Goal: Task Accomplishment & Management: Complete application form

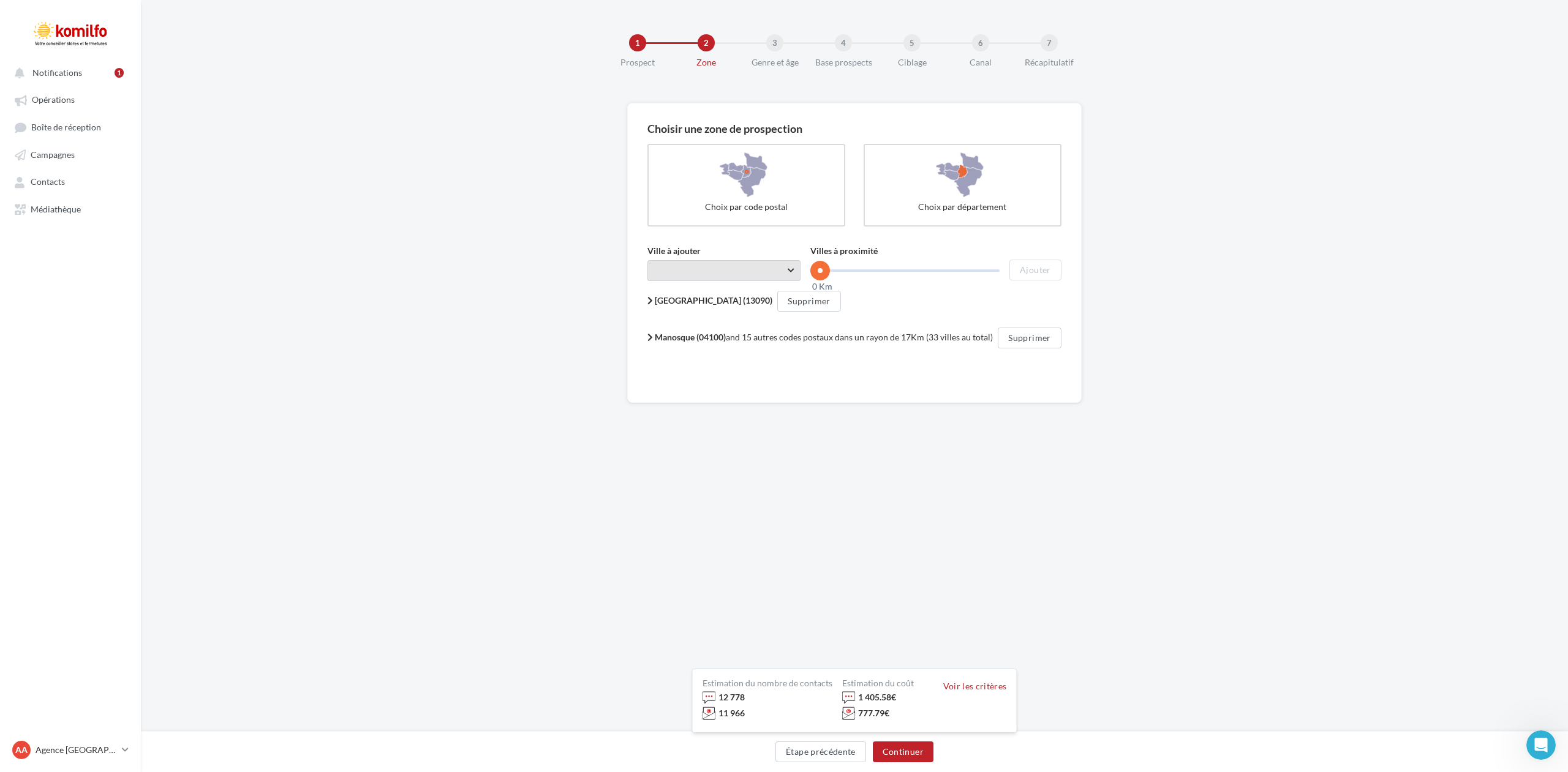
click at [798, 270] on span "Taper le début d'un code postal ou d'une ville ..." at bounding box center [724, 270] width 153 height 21
click at [728, 420] on span "Aix-en-Provence (13100)" at bounding box center [724, 437] width 153 height 34
click at [1032, 273] on button "Ajouter" at bounding box center [1035, 270] width 51 height 21
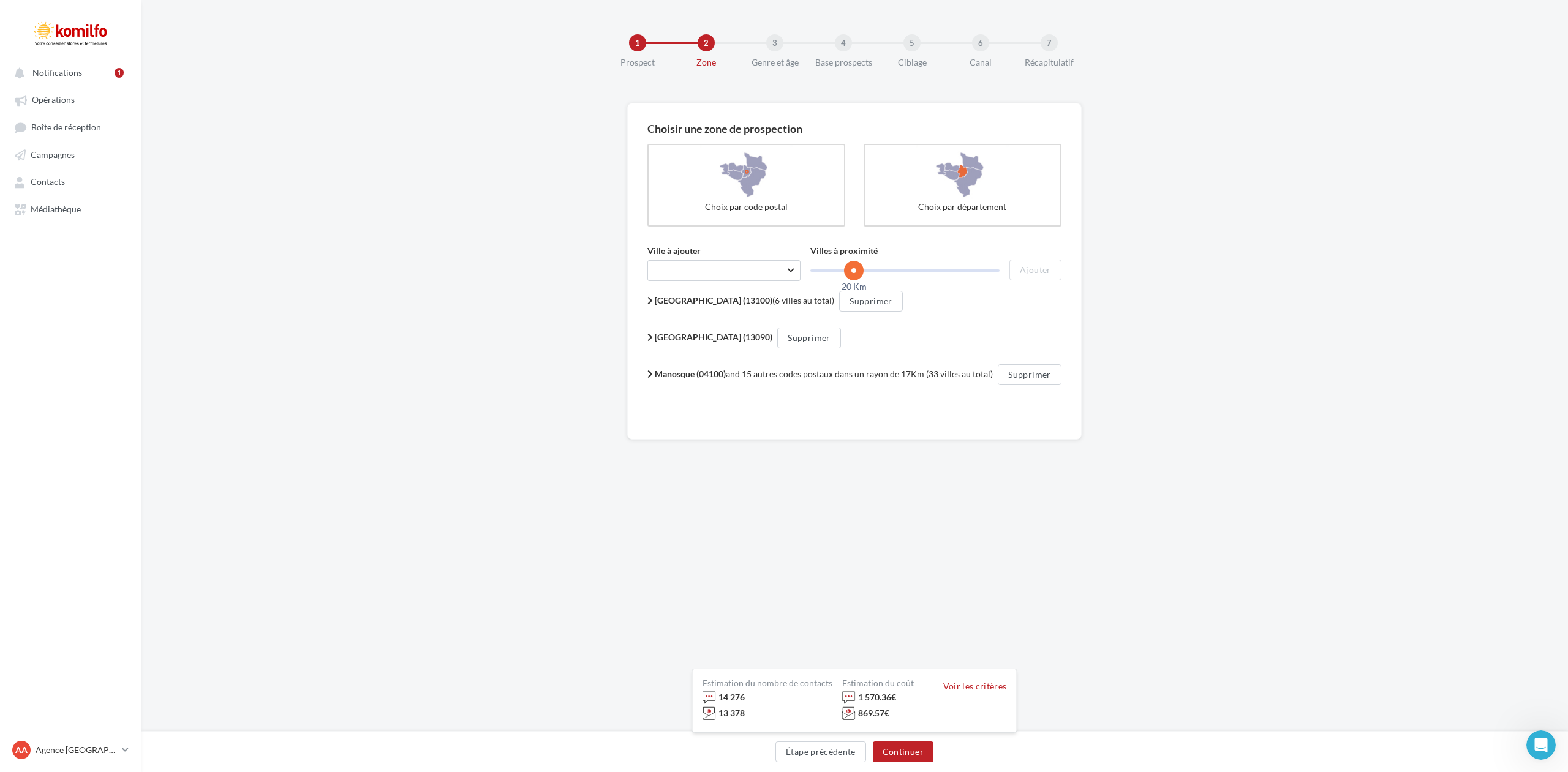
drag, startPoint x: 824, startPoint y: 276, endPoint x: 855, endPoint y: 274, distance: 31.1
click at [855, 274] on span at bounding box center [853, 270] width 20 height 20
drag, startPoint x: 858, startPoint y: 270, endPoint x: 802, endPoint y: 274, distance: 56.1
click at [802, 274] on div "Ville à ajouter Taper le début d'un code postal ou d'une ville ... **** Villes …" at bounding box center [854, 262] width 413 height 36
click at [762, 300] on span "Aix-en-Provence (13100) (6 villes au total)" at bounding box center [744, 300] width 179 height 10
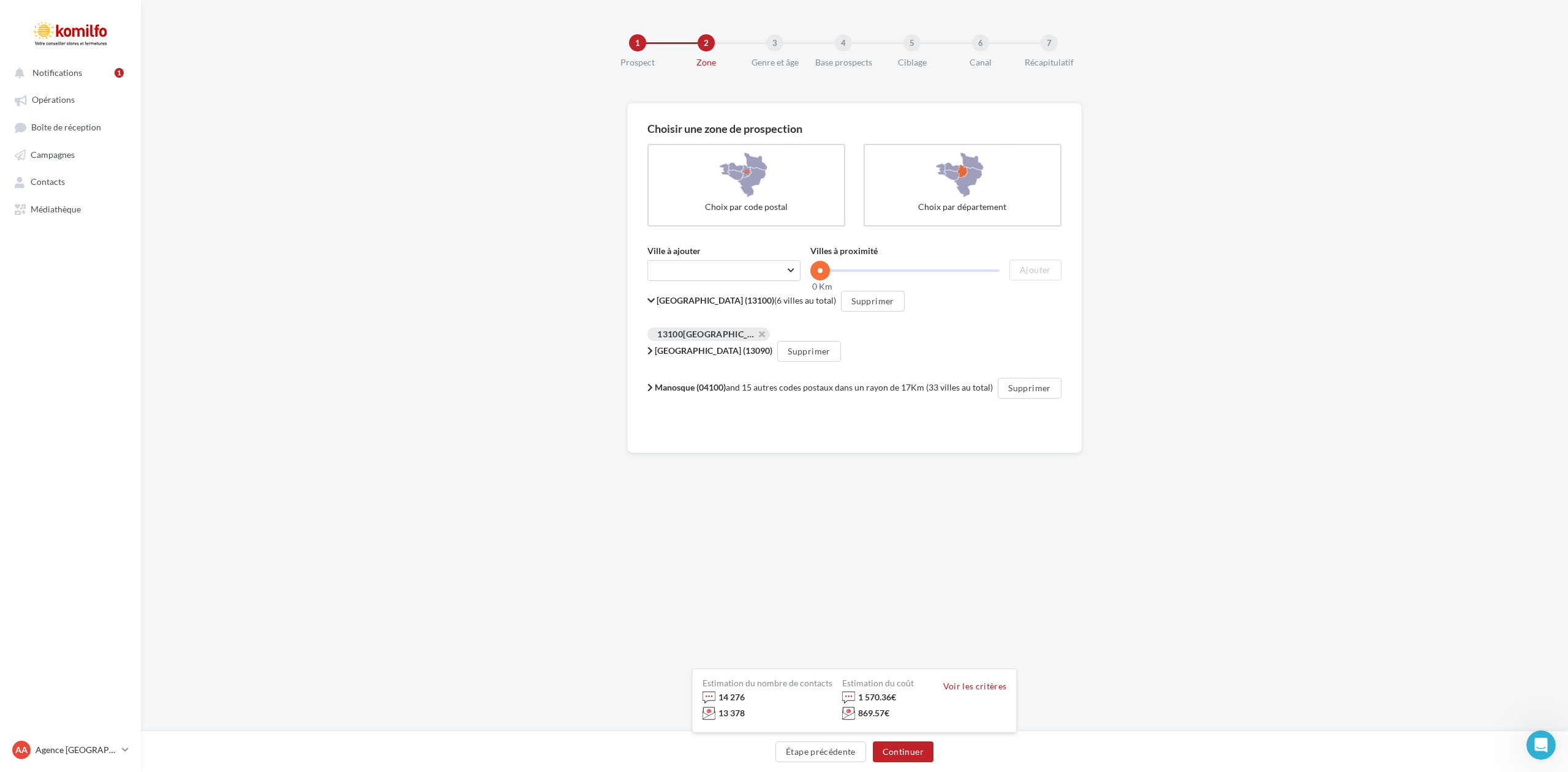
click at [700, 301] on b "Aix-en-Provence (13100)" at bounding box center [715, 300] width 118 height 10
click at [700, 301] on b "Aix-en-Provence (13100)" at bounding box center [713, 300] width 118 height 10
click at [698, 352] on b "Aix-en-Provence (13090)" at bounding box center [713, 350] width 118 height 10
click at [717, 301] on b "Aix-en-Provence (13100)" at bounding box center [715, 300] width 118 height 10
click at [849, 296] on button "Supprimer" at bounding box center [870, 301] width 63 height 21
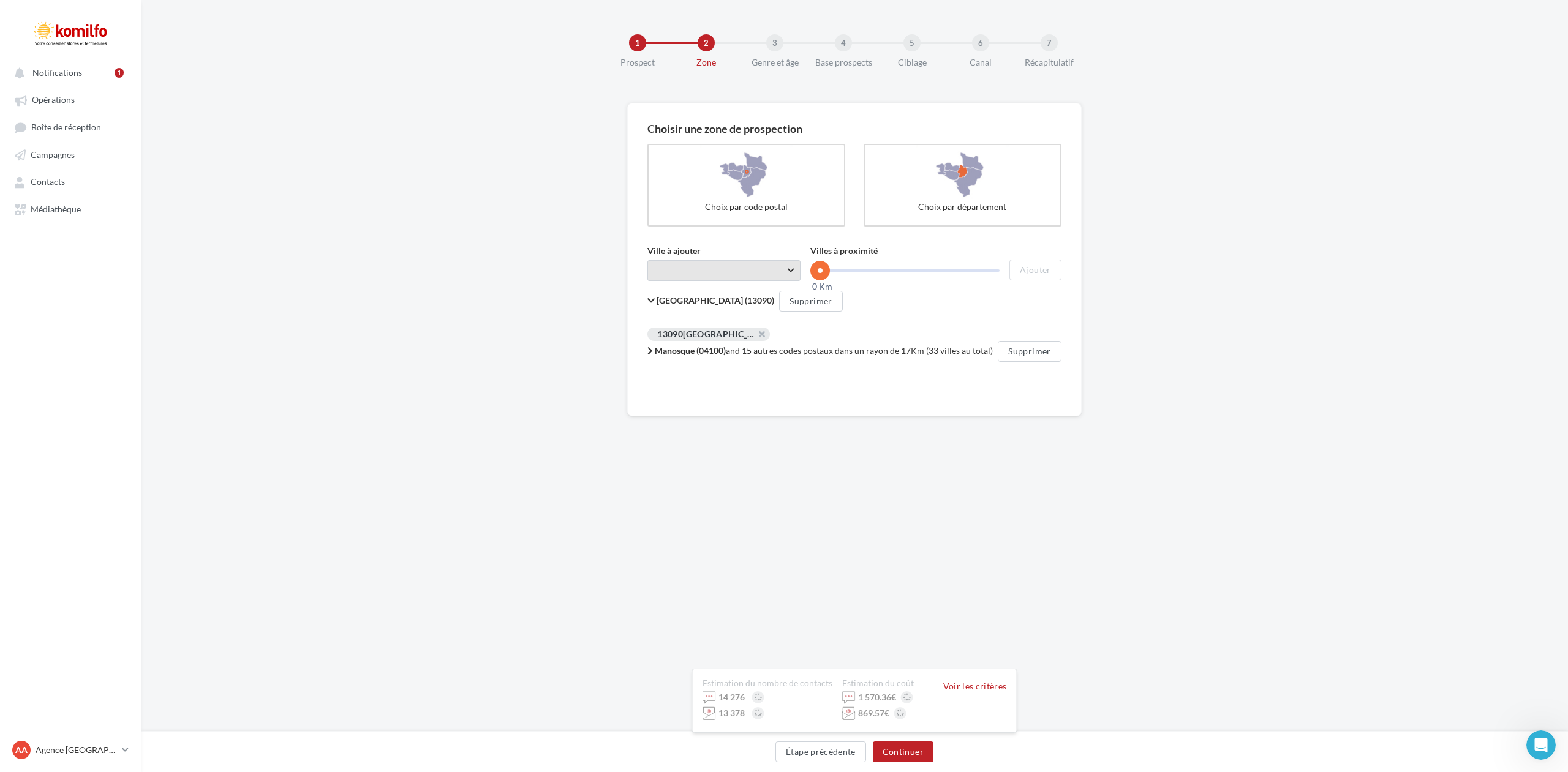
click at [726, 279] on span "Taper le début d'un code postal ou d'une ville ..." at bounding box center [724, 270] width 153 height 21
click at [723, 429] on div "Aix-en-Provence (13100)" at bounding box center [723, 436] width 114 height 14
drag, startPoint x: 825, startPoint y: 272, endPoint x: 856, endPoint y: 272, distance: 31.0
click at [856, 272] on span at bounding box center [855, 270] width 20 height 20
click at [1030, 268] on button "Ajouter" at bounding box center [1035, 270] width 51 height 21
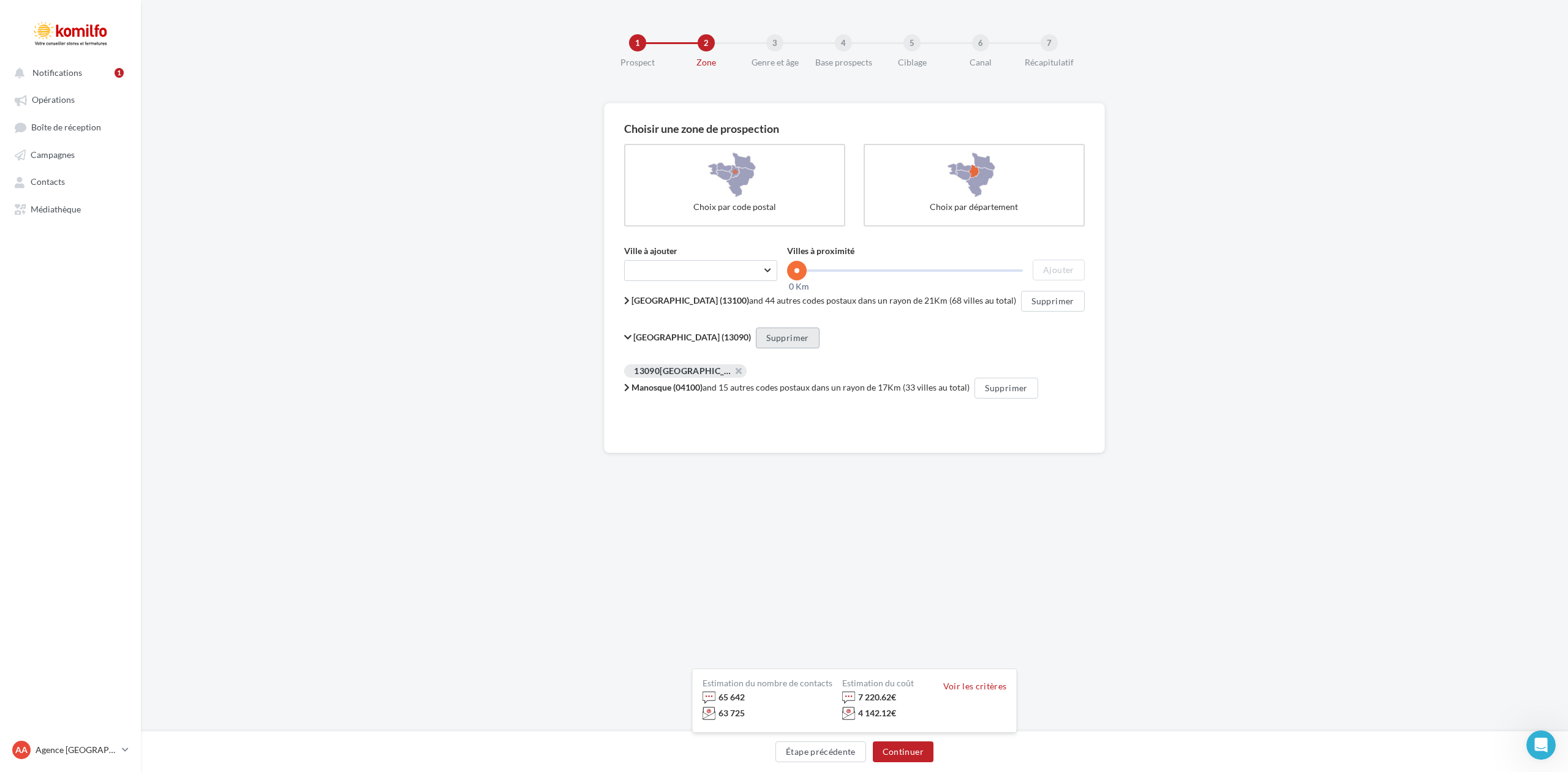
click at [771, 339] on button "Supprimer" at bounding box center [787, 338] width 63 height 21
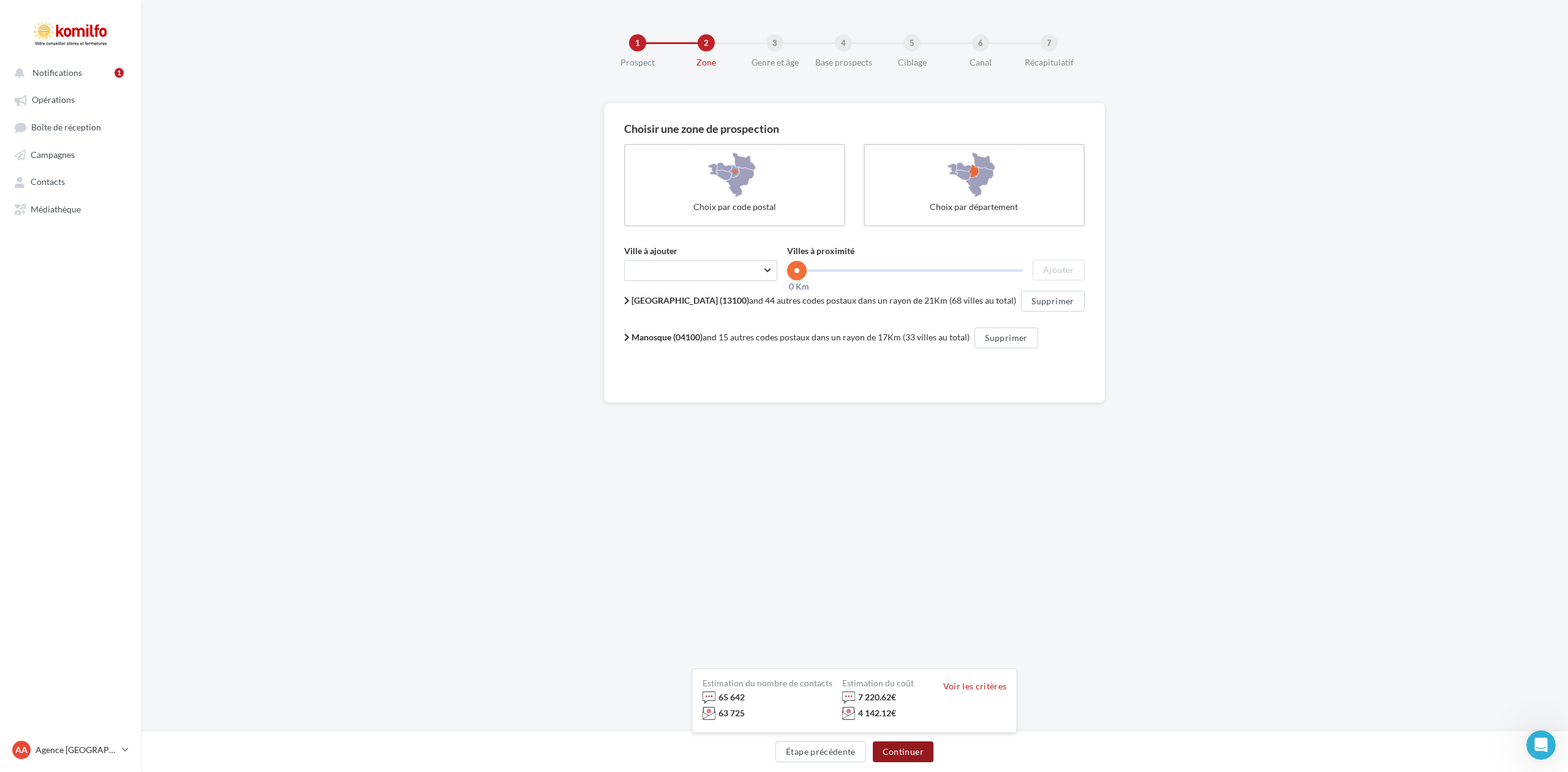
click at [908, 750] on button "Continuer" at bounding box center [903, 752] width 61 height 21
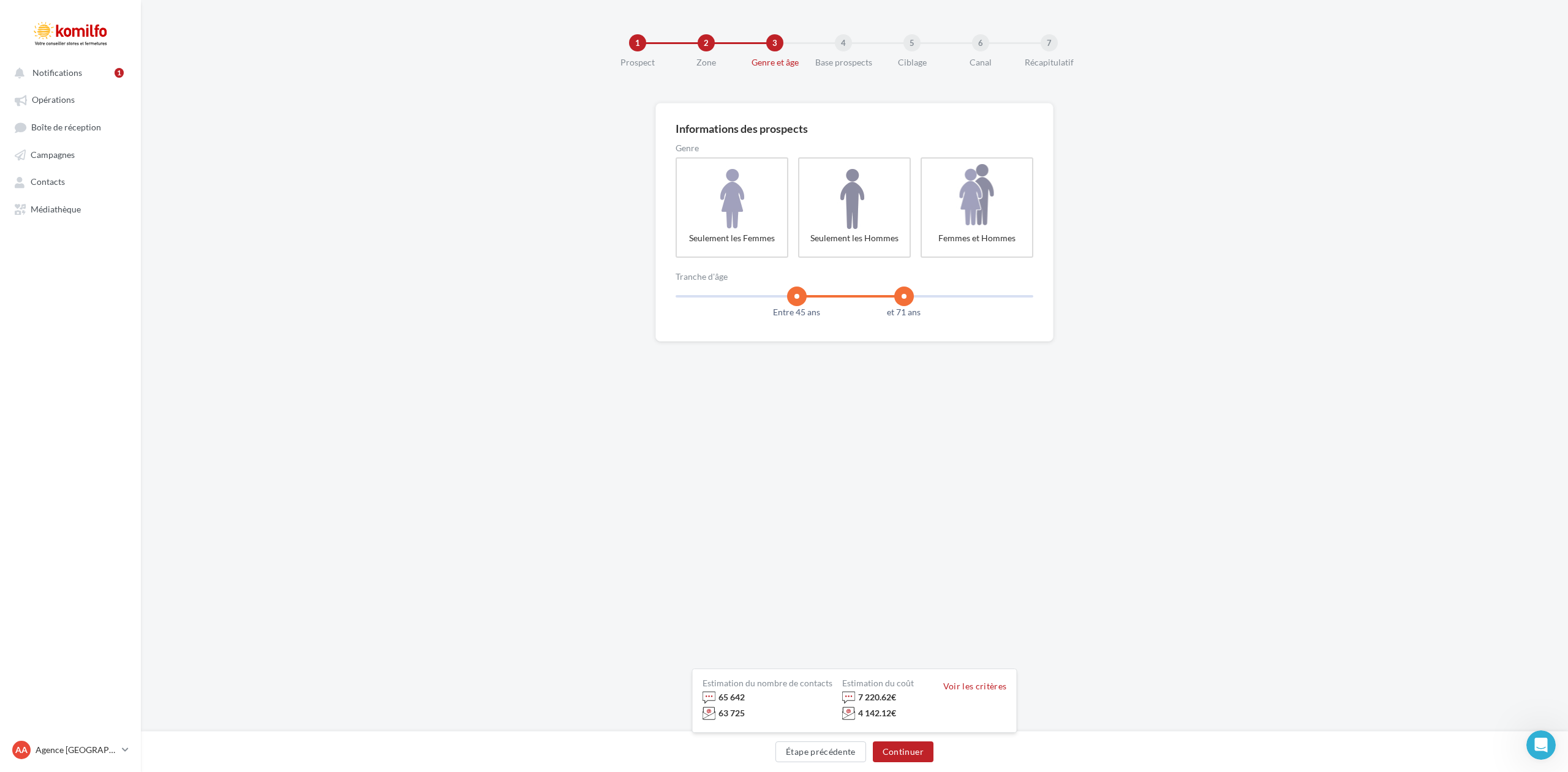
drag, startPoint x: 764, startPoint y: 298, endPoint x: 797, endPoint y: 296, distance: 33.1
click at [797, 296] on span at bounding box center [797, 296] width 20 height 20
drag, startPoint x: 904, startPoint y: 295, endPoint x: 880, endPoint y: 300, distance: 24.5
click at [880, 300] on span at bounding box center [878, 296] width 20 height 20
click at [892, 752] on button "Continuer" at bounding box center [903, 752] width 61 height 21
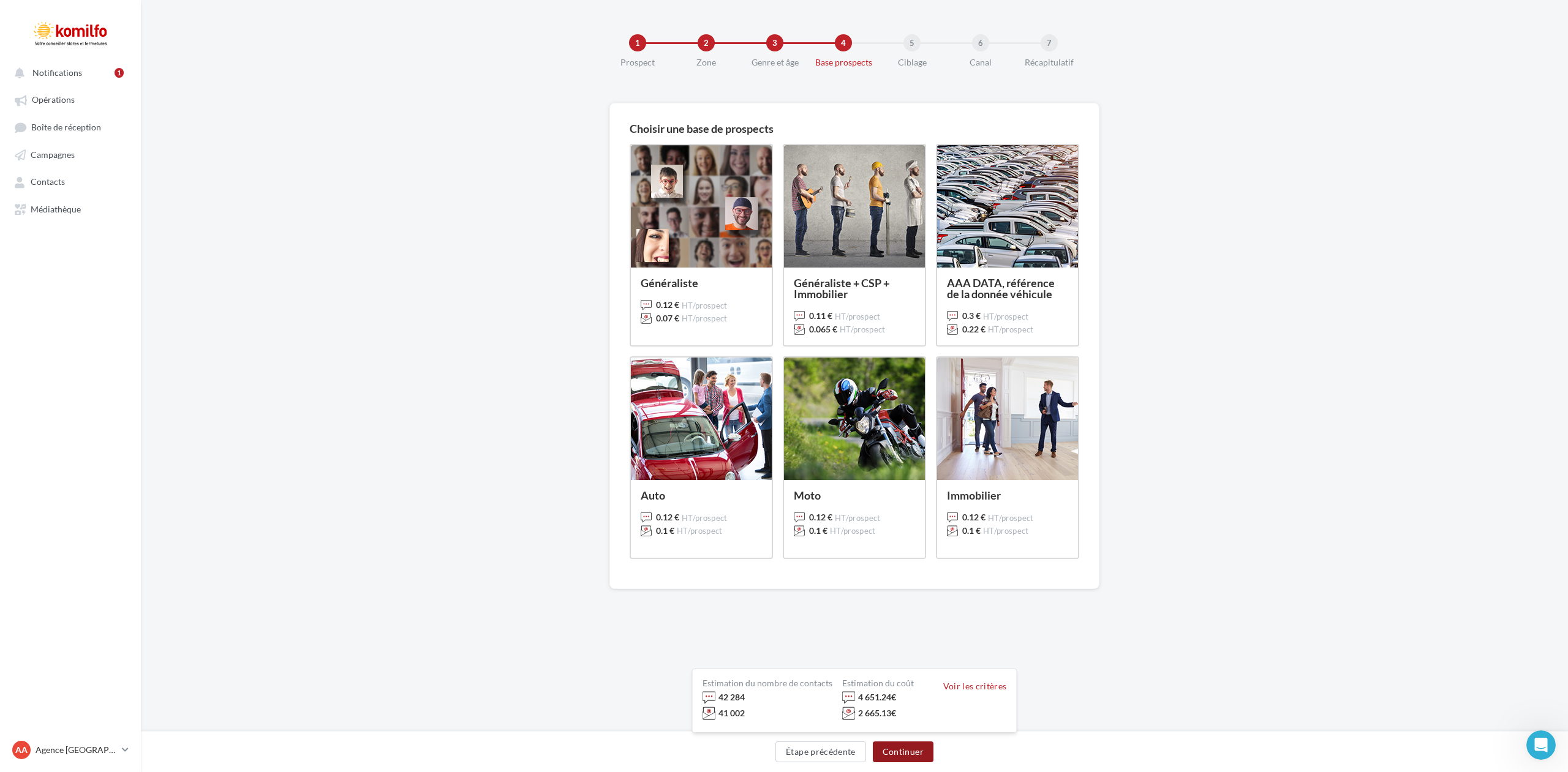
click at [901, 752] on button "Continuer" at bounding box center [903, 752] width 61 height 21
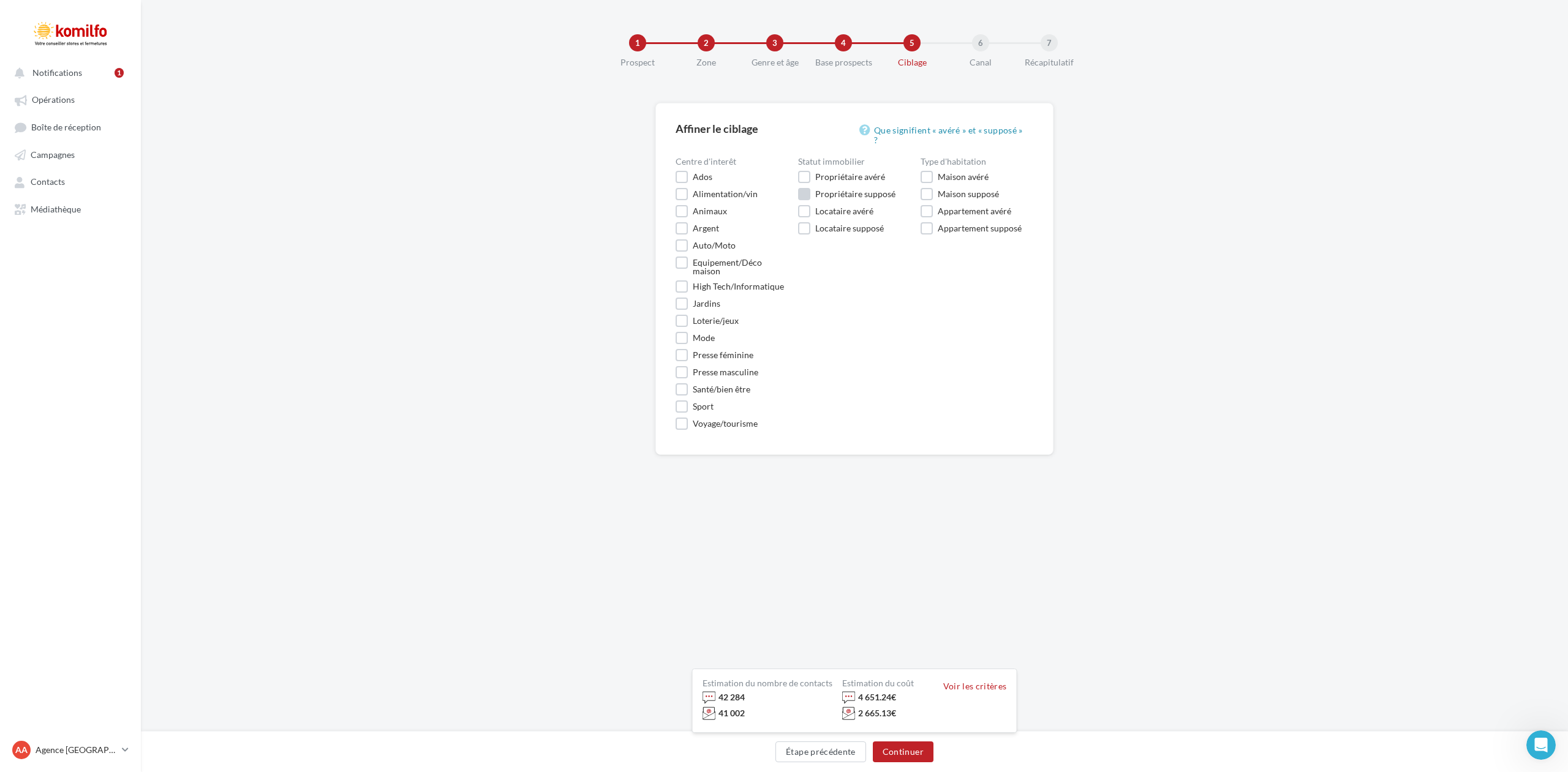
click at [807, 188] on label "Propriétaire supposé" at bounding box center [847, 194] width 97 height 12
click at [923, 188] on label "Maison supposé" at bounding box center [960, 194] width 78 height 12
drag, startPoint x: 675, startPoint y: 151, endPoint x: 740, endPoint y: 152, distance: 65.0
click at [740, 158] on div "Centre d'interêt" at bounding box center [732, 162] width 113 height 9
click at [928, 205] on label "Appartement avéré" at bounding box center [966, 211] width 91 height 12
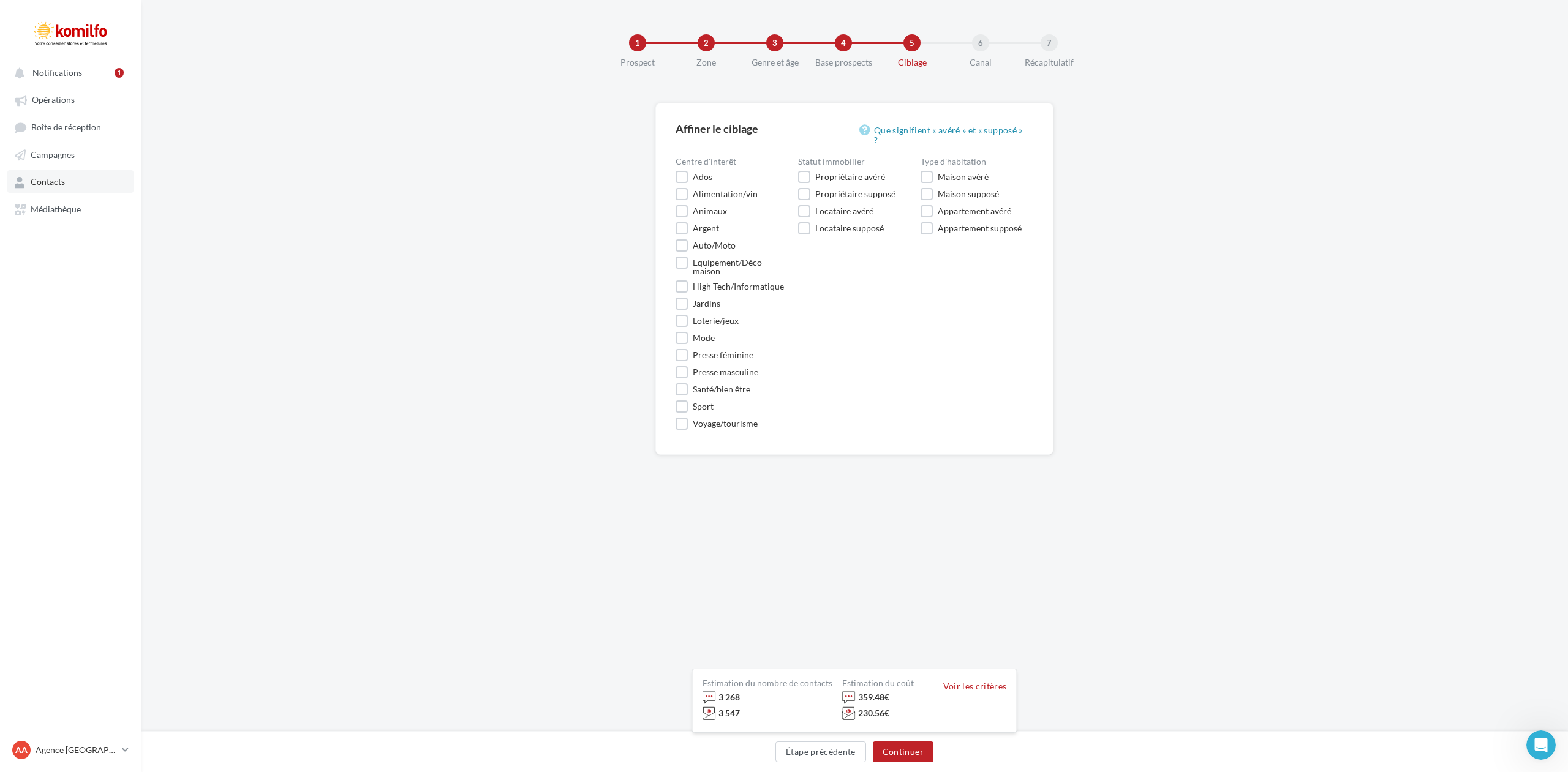
click at [52, 177] on span "Contacts" at bounding box center [47, 182] width 34 height 10
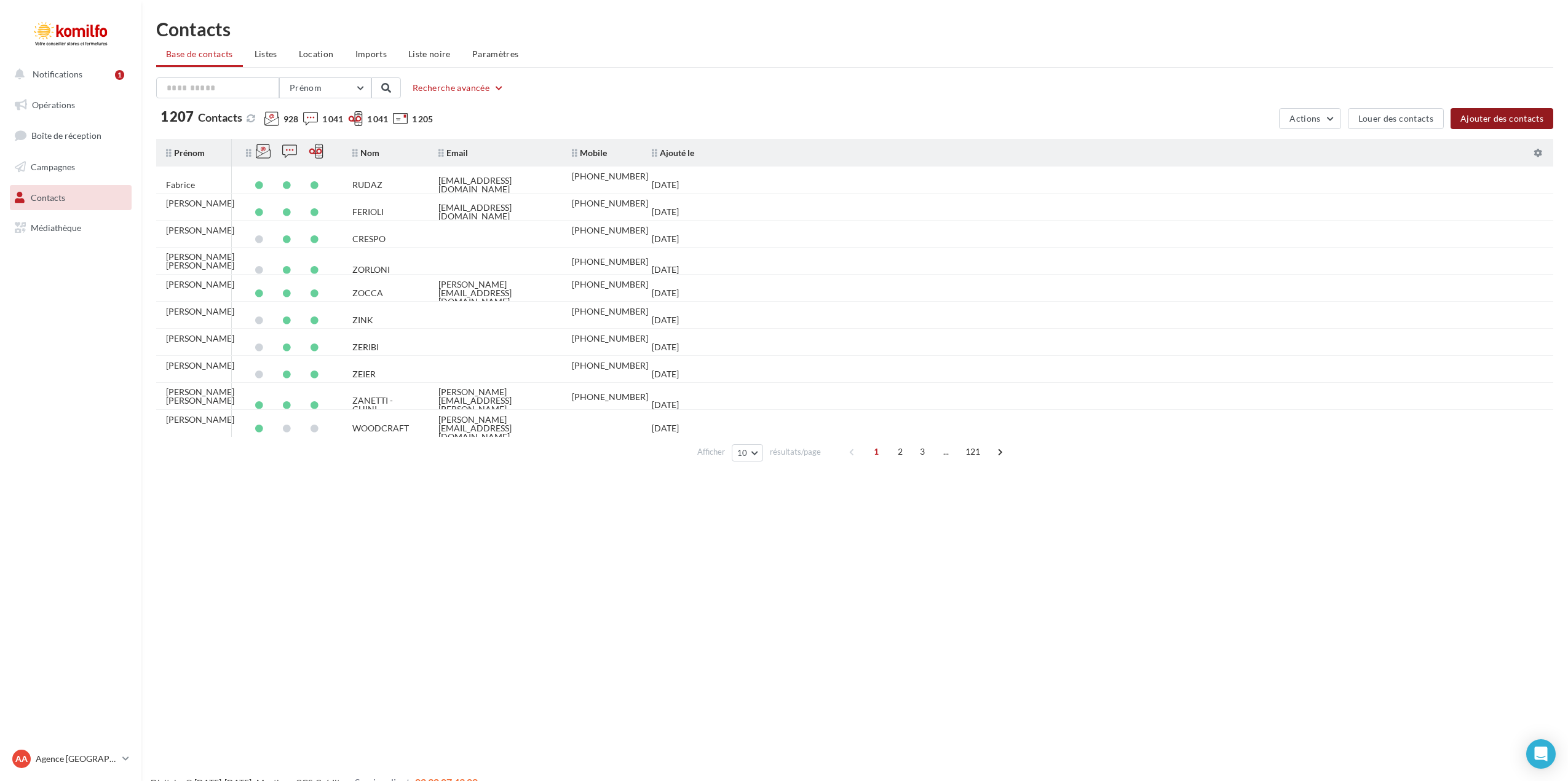
click at [1494, 119] on button "Ajouter des contacts" at bounding box center [1501, 118] width 102 height 21
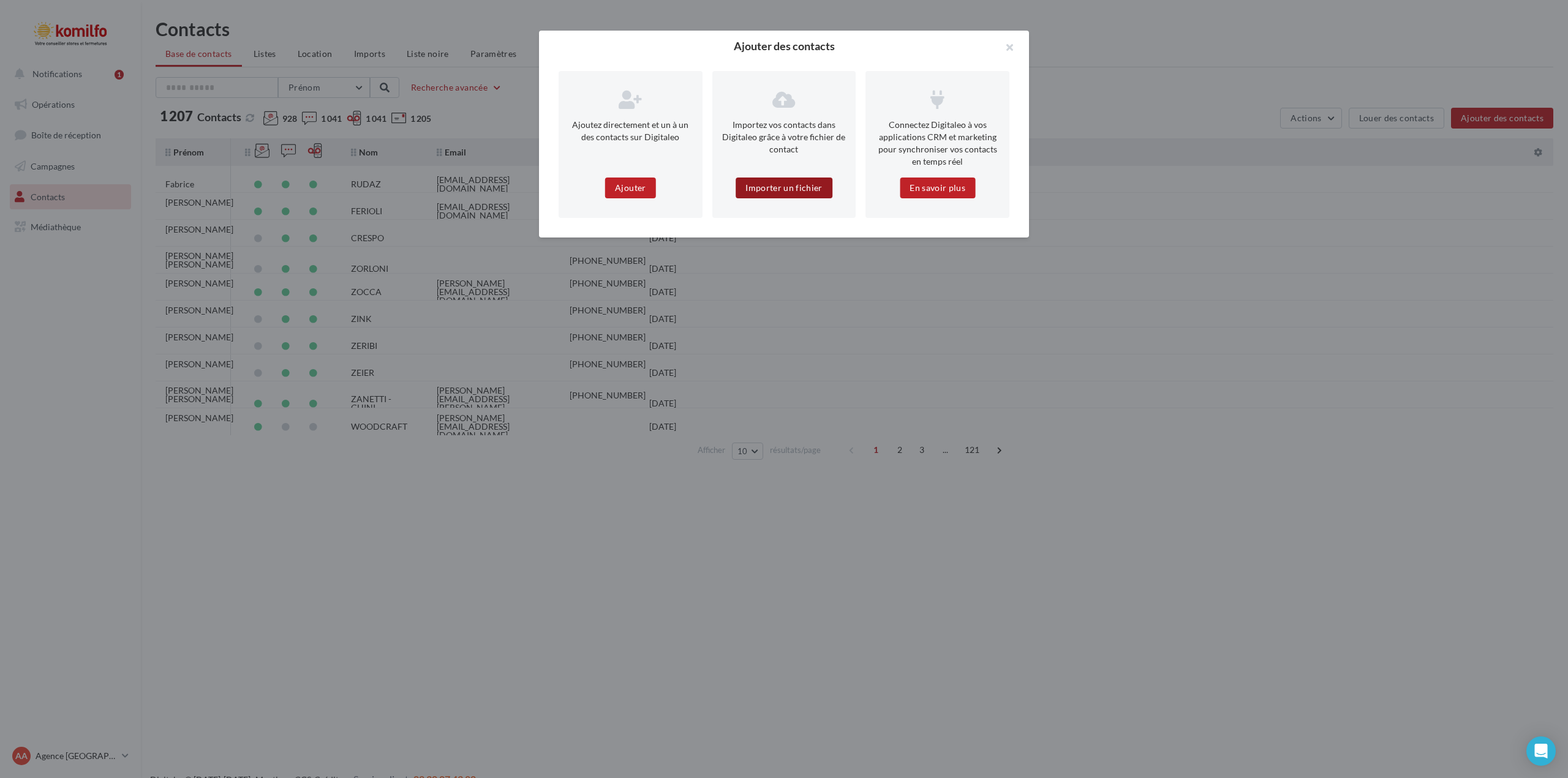
click at [776, 189] on button "Importer un fichier" at bounding box center [784, 188] width 97 height 21
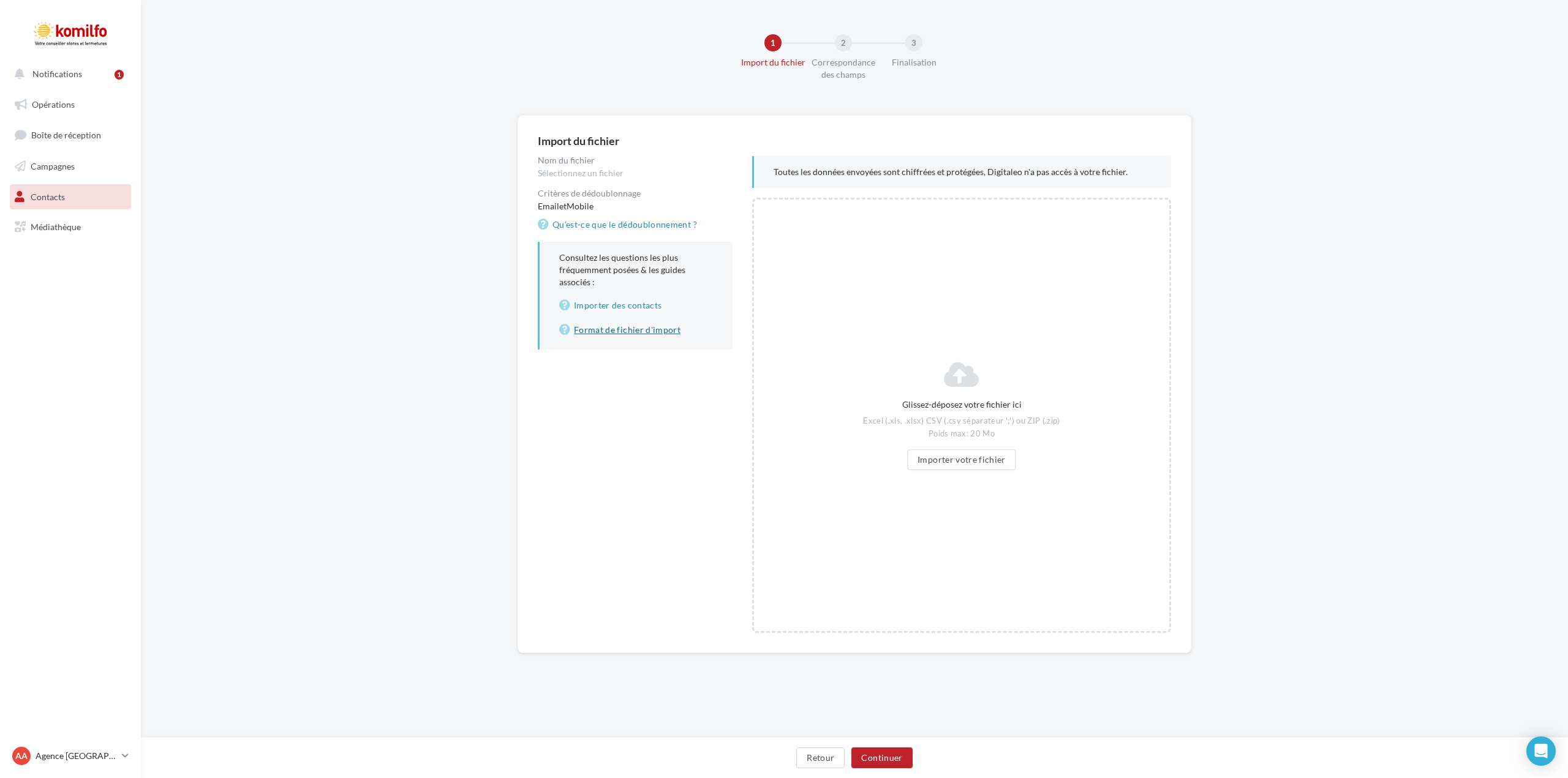
click at [598, 329] on link "Format de fichier d'import" at bounding box center [636, 330] width 153 height 15
